Goal: Task Accomplishment & Management: Use online tool/utility

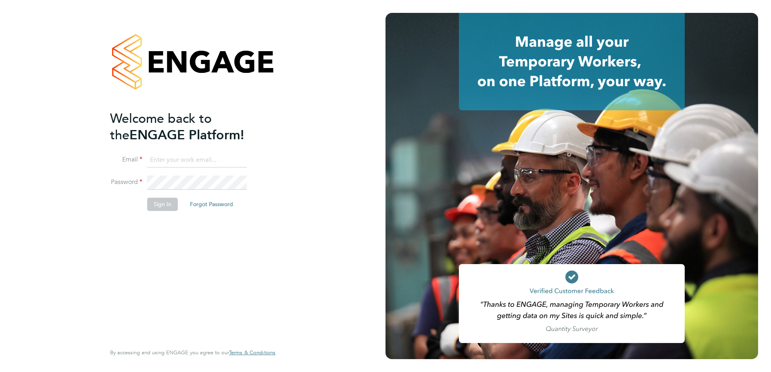
type input "[PERSON_NAME][EMAIL_ADDRESS][PERSON_NAME][DOMAIN_NAME]"
click at [163, 207] on button "Sign In" at bounding box center [162, 204] width 31 height 13
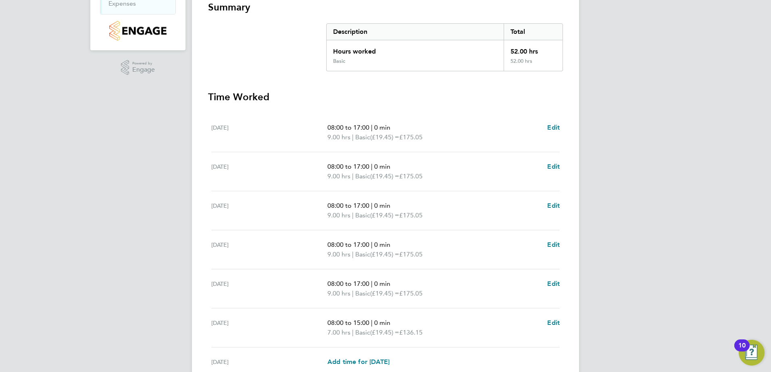
scroll to position [226, 0]
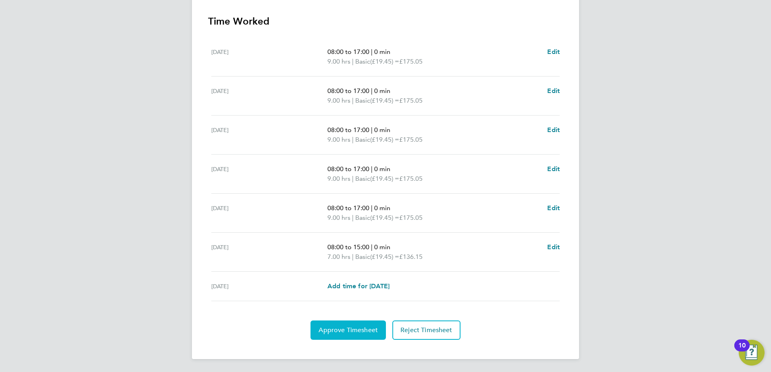
click at [347, 334] on span "Approve Timesheet" at bounding box center [347, 330] width 59 height 8
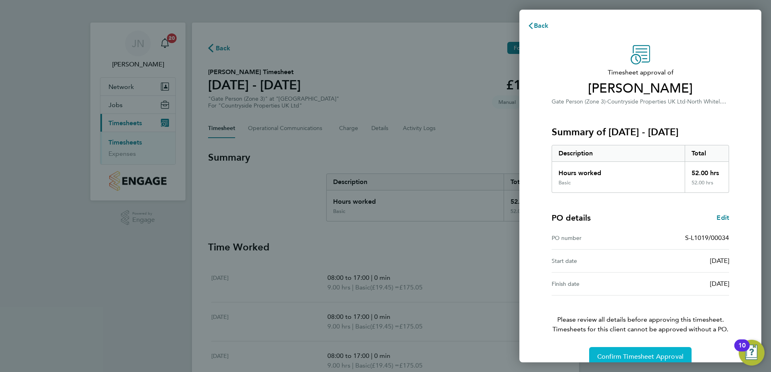
click at [614, 362] on button "Confirm Timesheet Approval" at bounding box center [640, 356] width 102 height 19
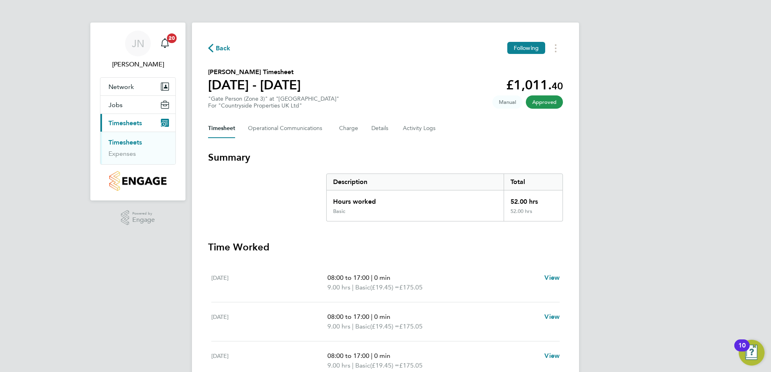
click at [123, 140] on link "Timesheets" at bounding box center [124, 143] width 33 height 8
